Goal: Navigation & Orientation: Find specific page/section

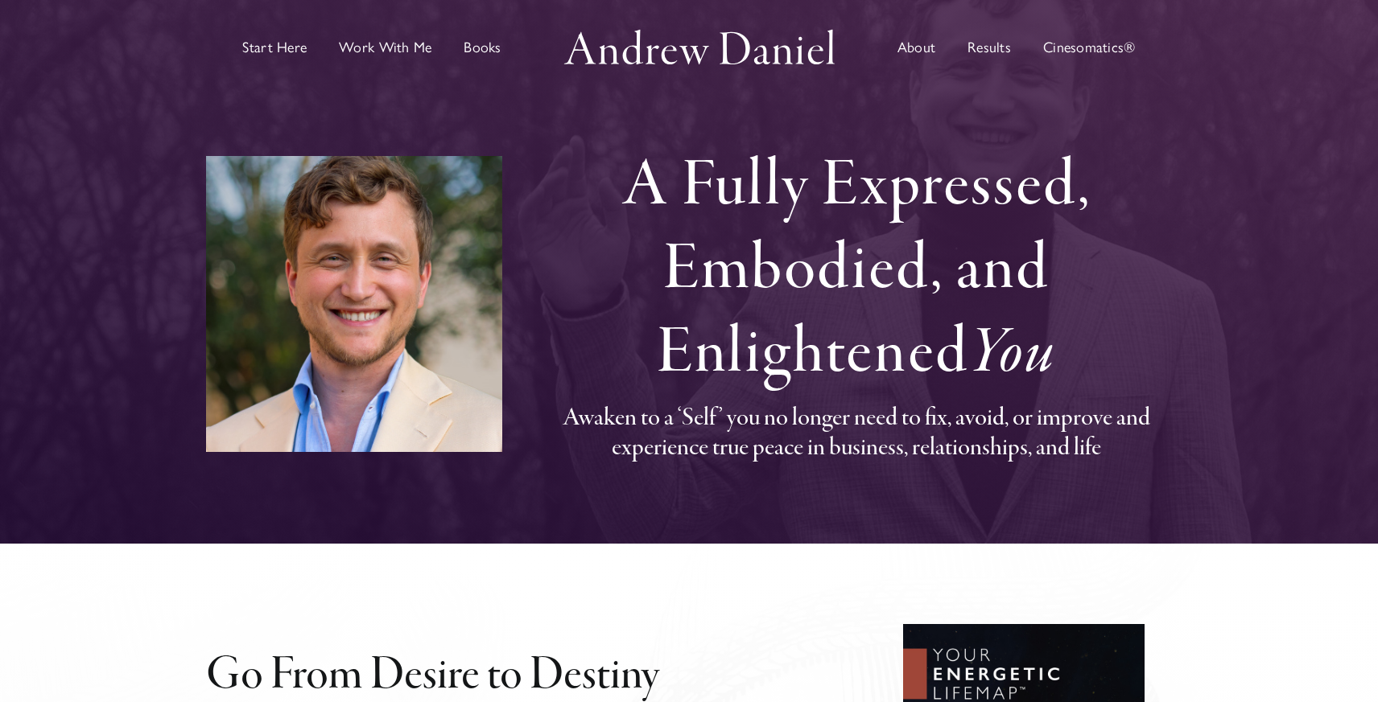
click at [928, 43] on span "About" at bounding box center [916, 47] width 38 height 14
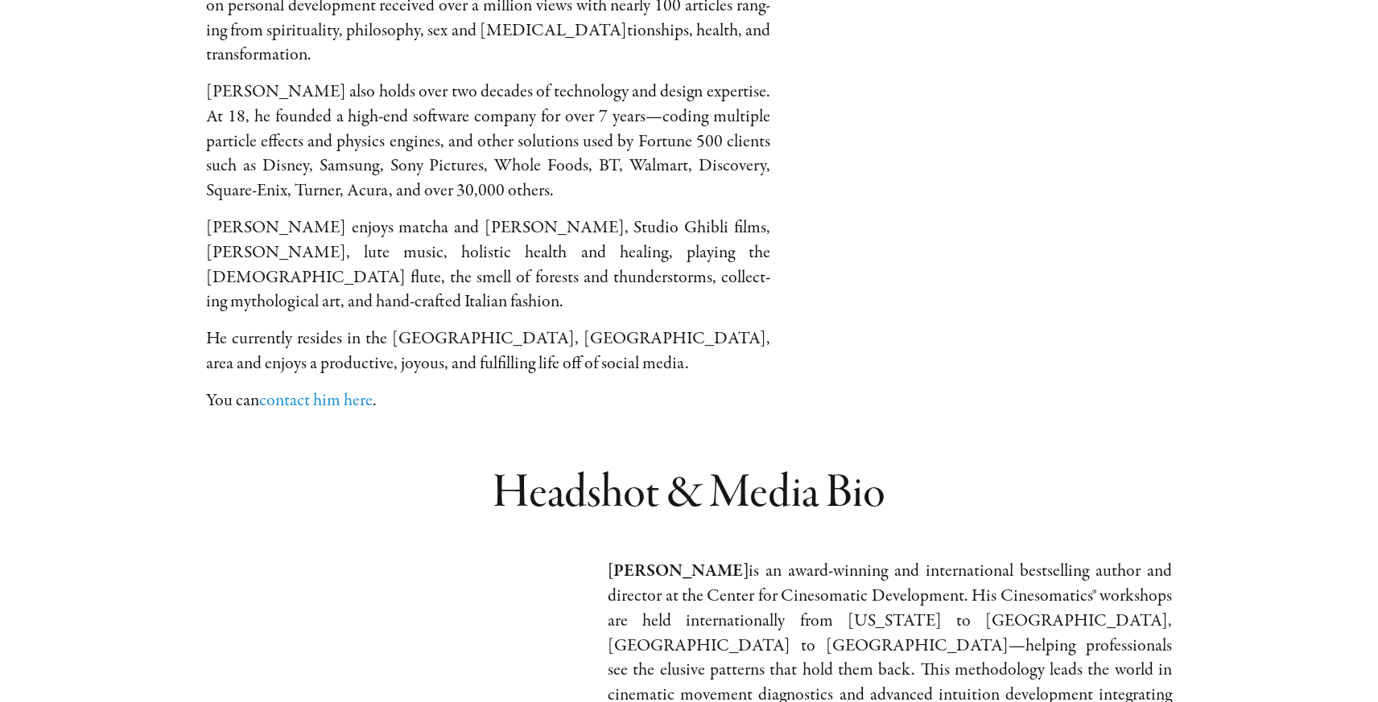
scroll to position [612, 0]
